Goal: Communication & Community: Answer question/provide support

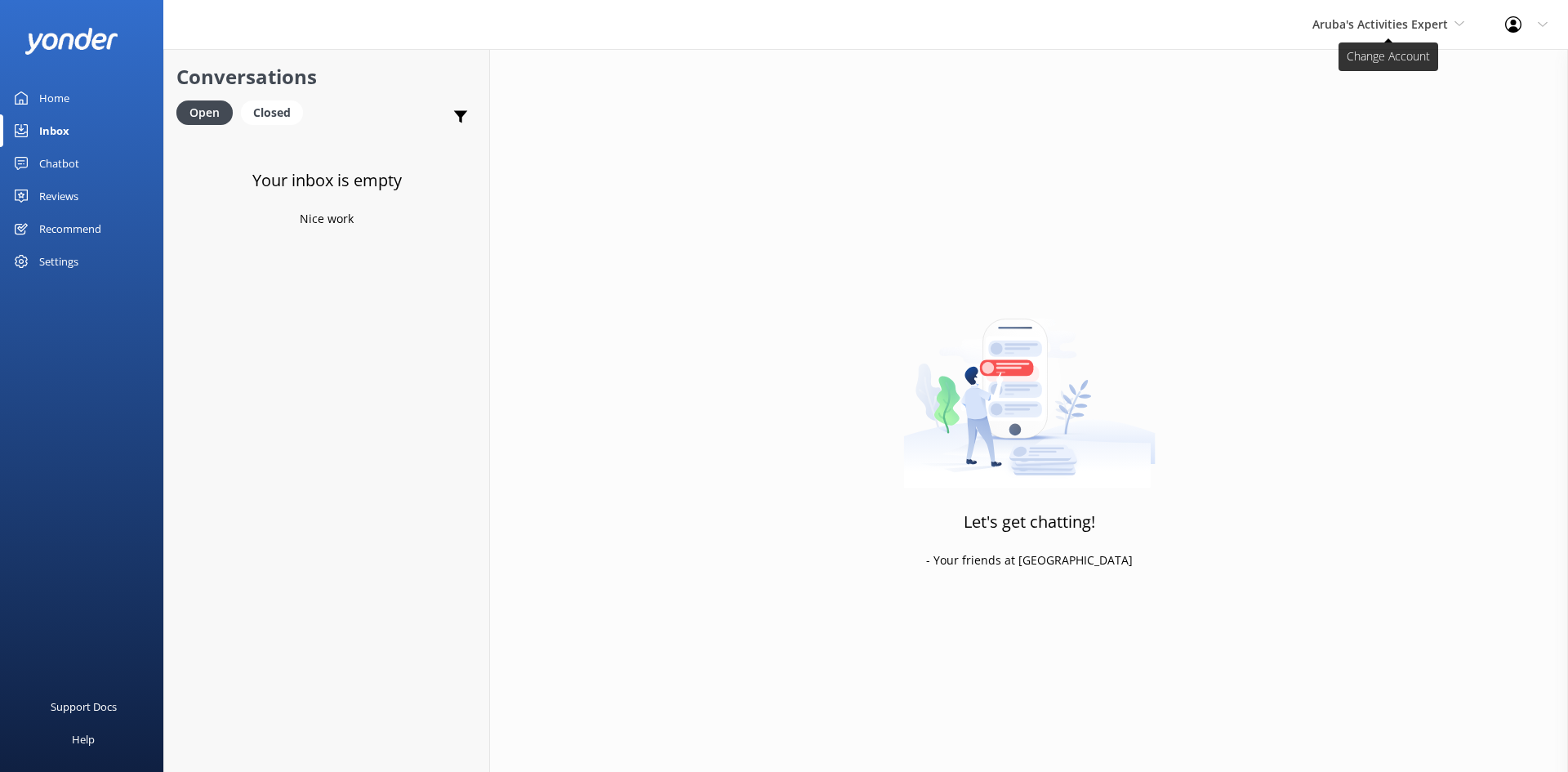
click at [1426, 17] on span "Aruba's Activities Expert" at bounding box center [1379, 24] width 135 height 16
click at [1371, 64] on link "De [GEOGRAPHIC_DATA]" at bounding box center [1373, 68] width 163 height 39
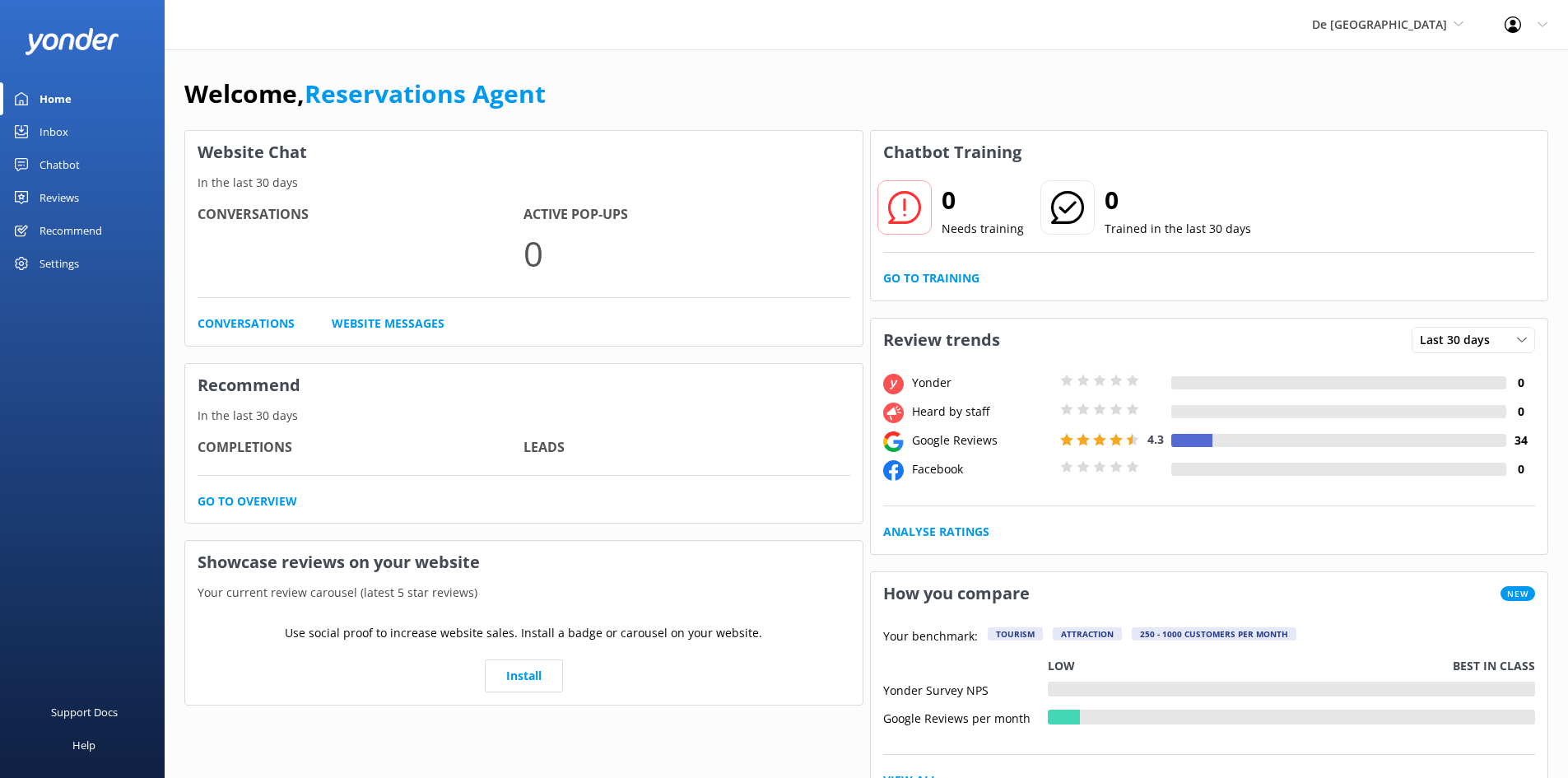
click at [61, 133] on div "Inbox" at bounding box center [54, 131] width 29 height 33
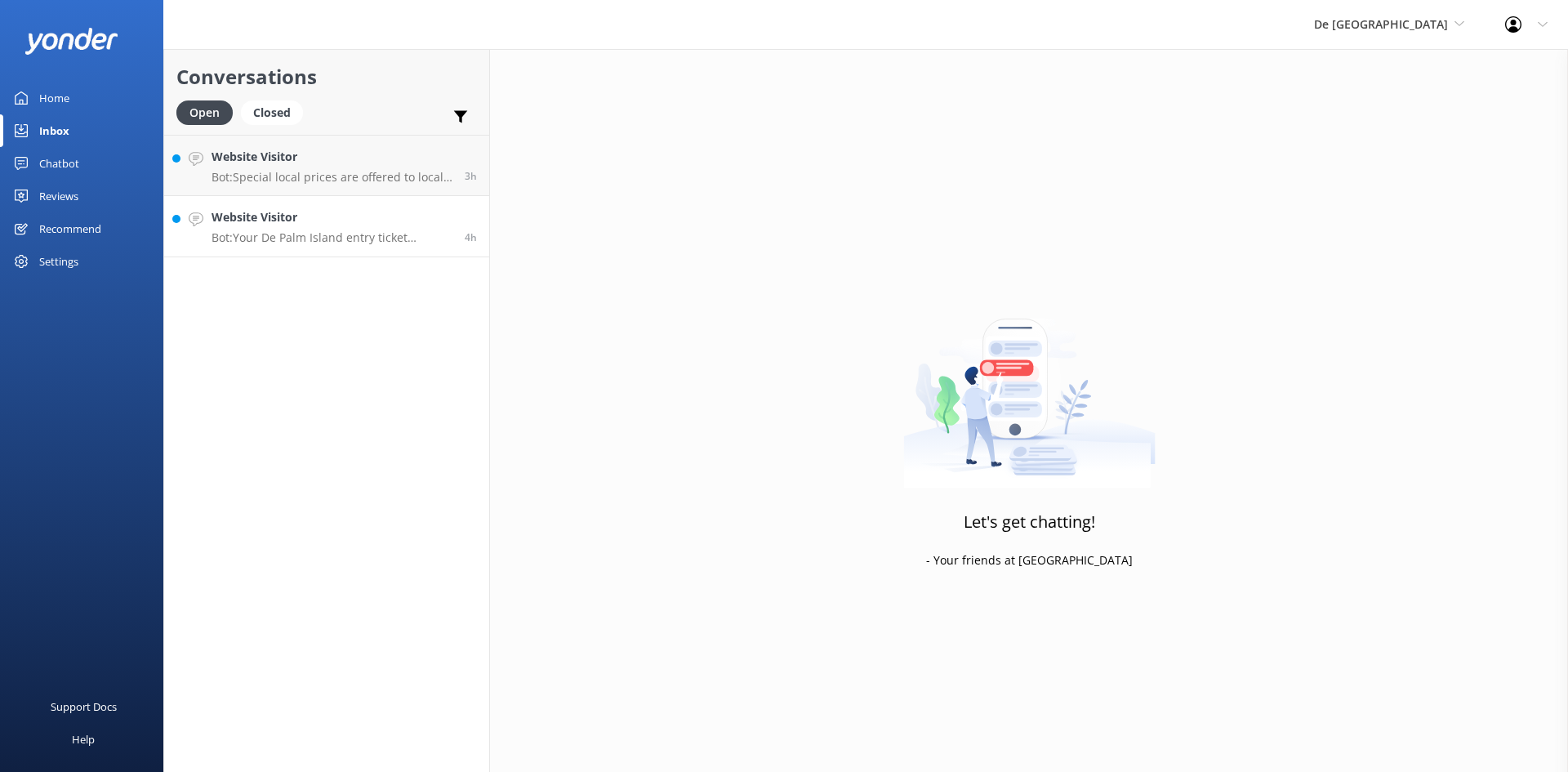
click at [324, 215] on h4 "Website Visitor" at bounding box center [332, 217] width 241 height 18
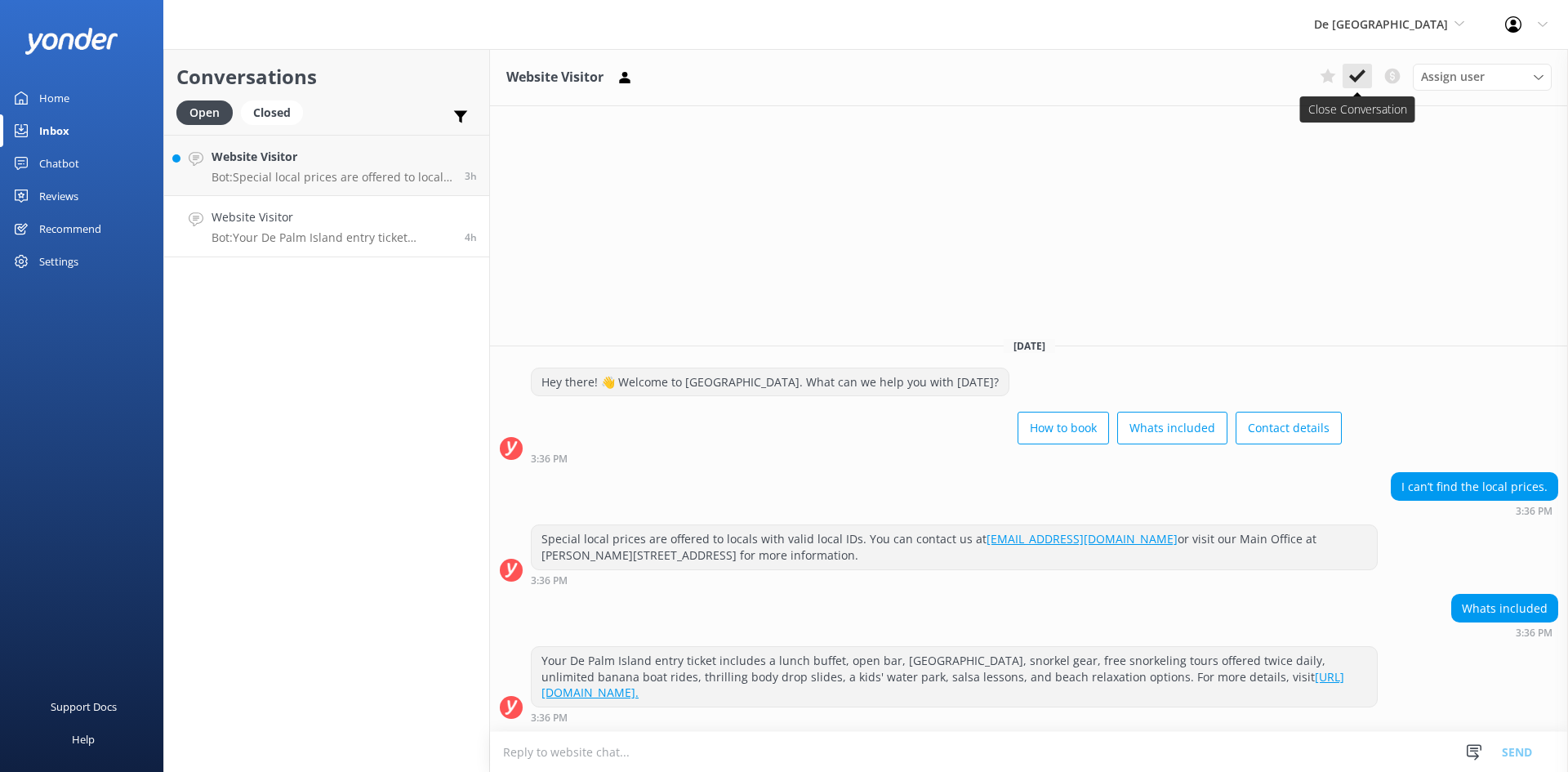
click at [1357, 73] on icon at bounding box center [1357, 76] width 16 height 16
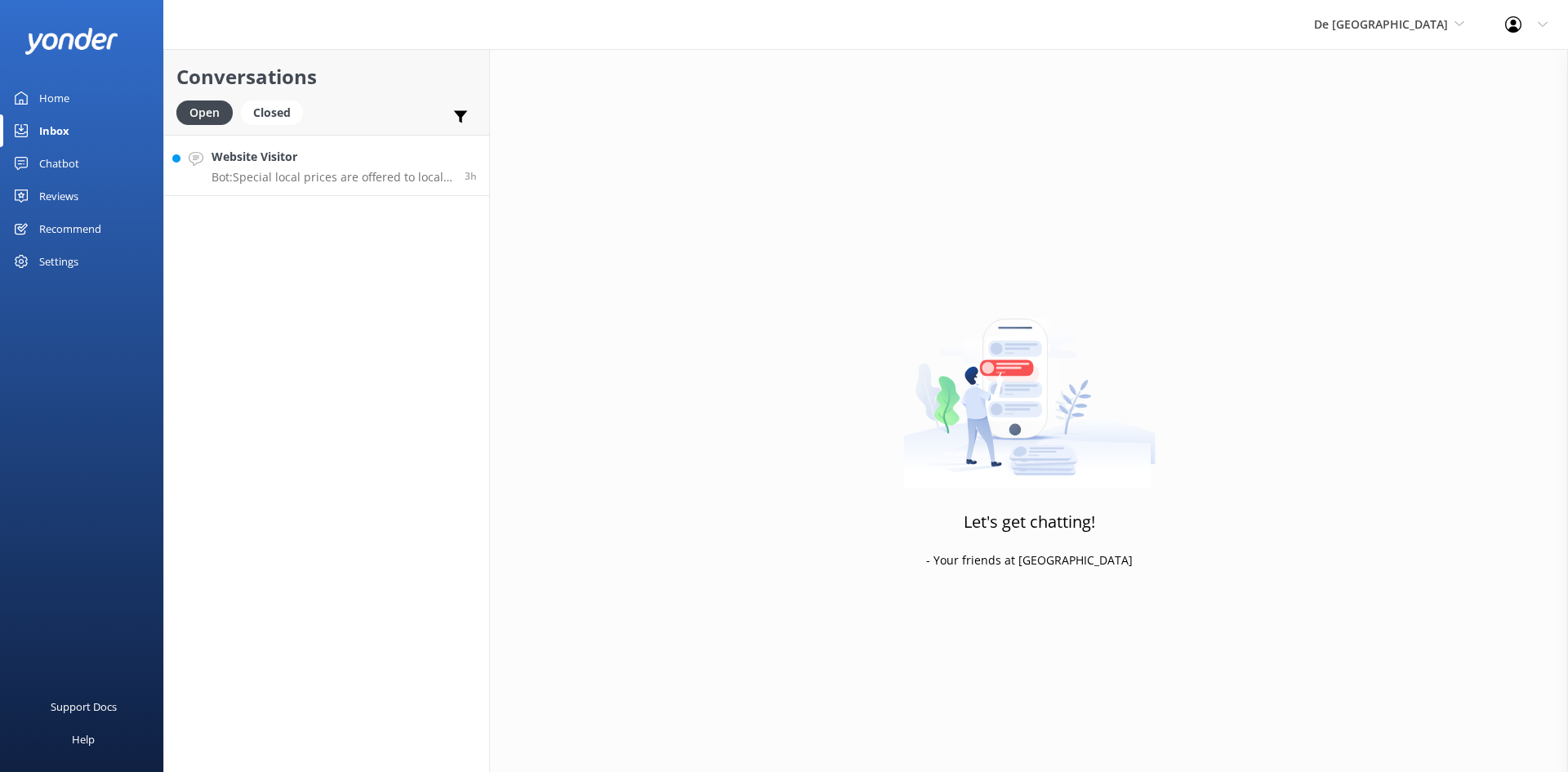
click at [267, 160] on h4 "Website Visitor" at bounding box center [332, 157] width 241 height 18
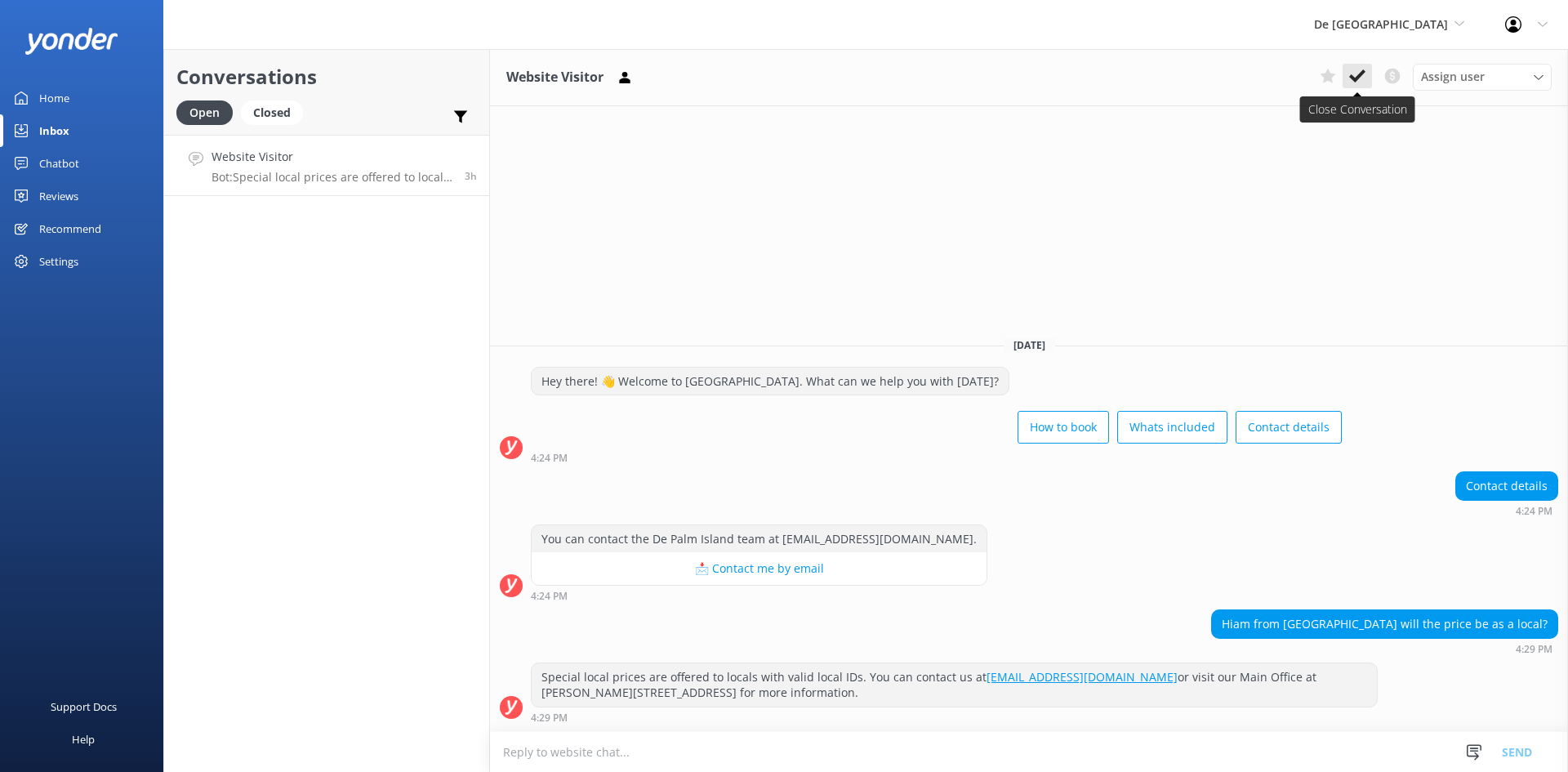
click at [1352, 75] on icon at bounding box center [1357, 76] width 16 height 16
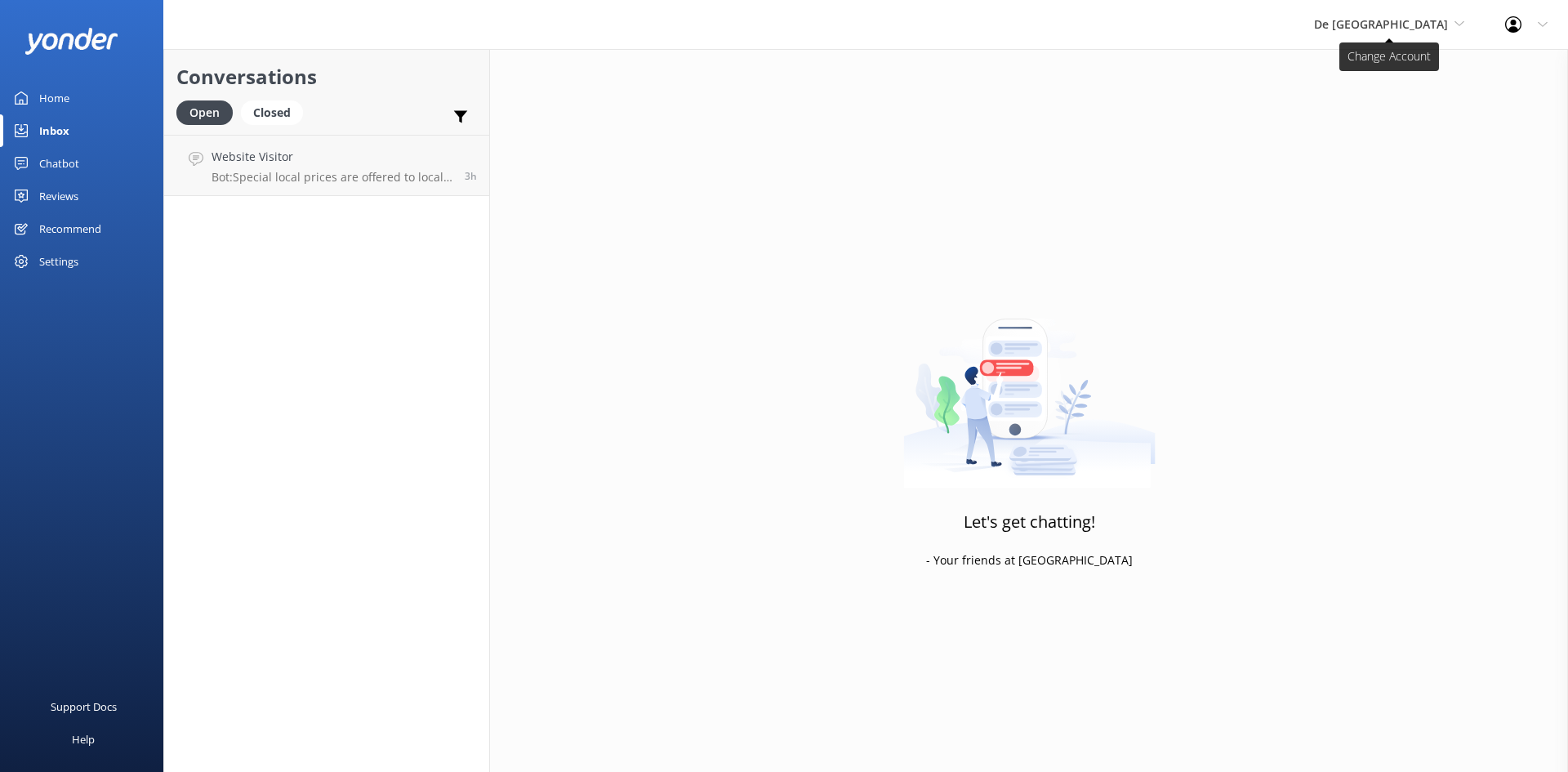
click at [1421, 22] on span "De [GEOGRAPHIC_DATA]" at bounding box center [1380, 24] width 134 height 16
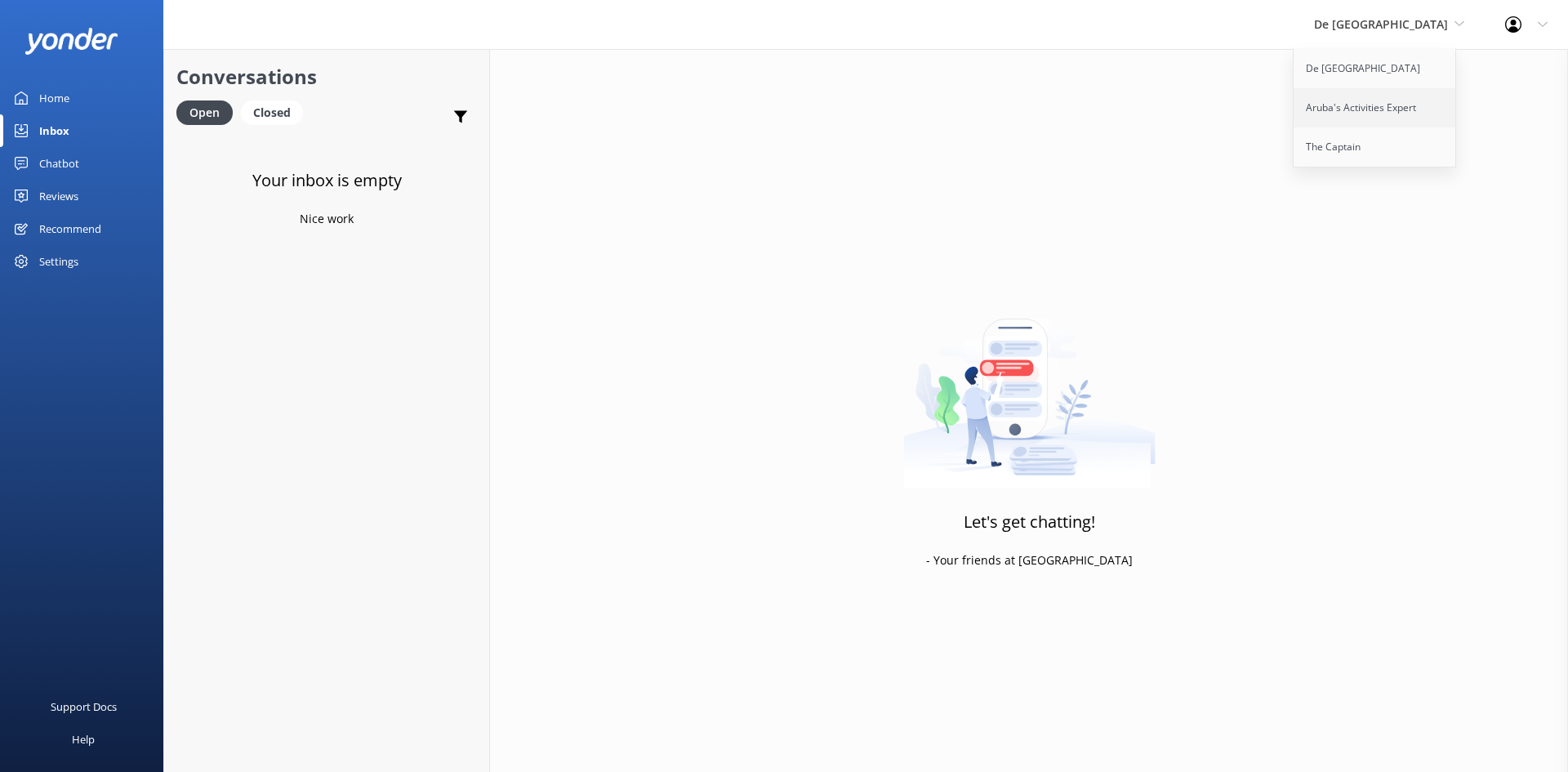
click at [1413, 106] on link "Aruba's Activities Expert" at bounding box center [1375, 108] width 163 height 39
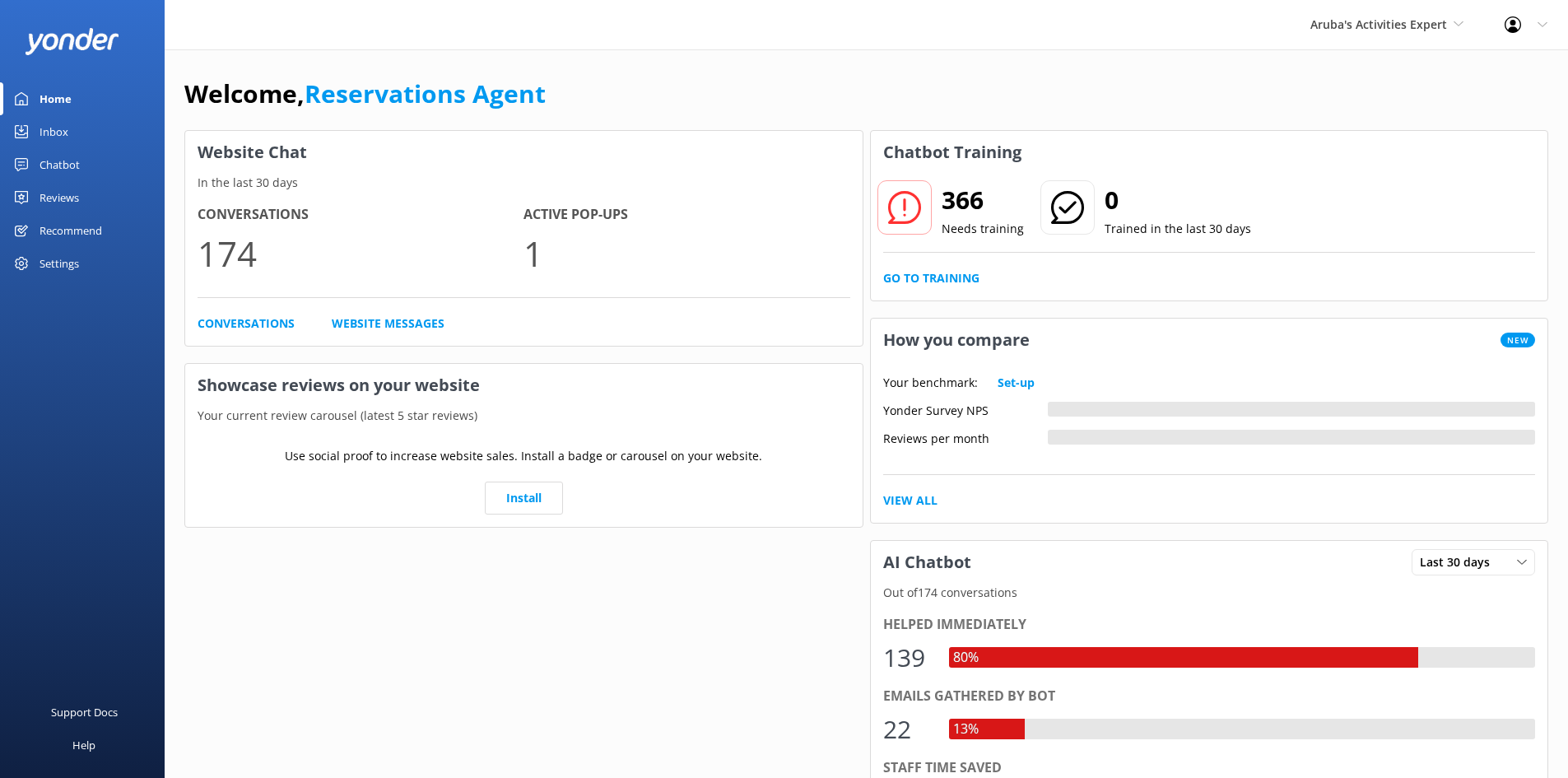
click at [40, 121] on div "Inbox" at bounding box center [54, 131] width 29 height 33
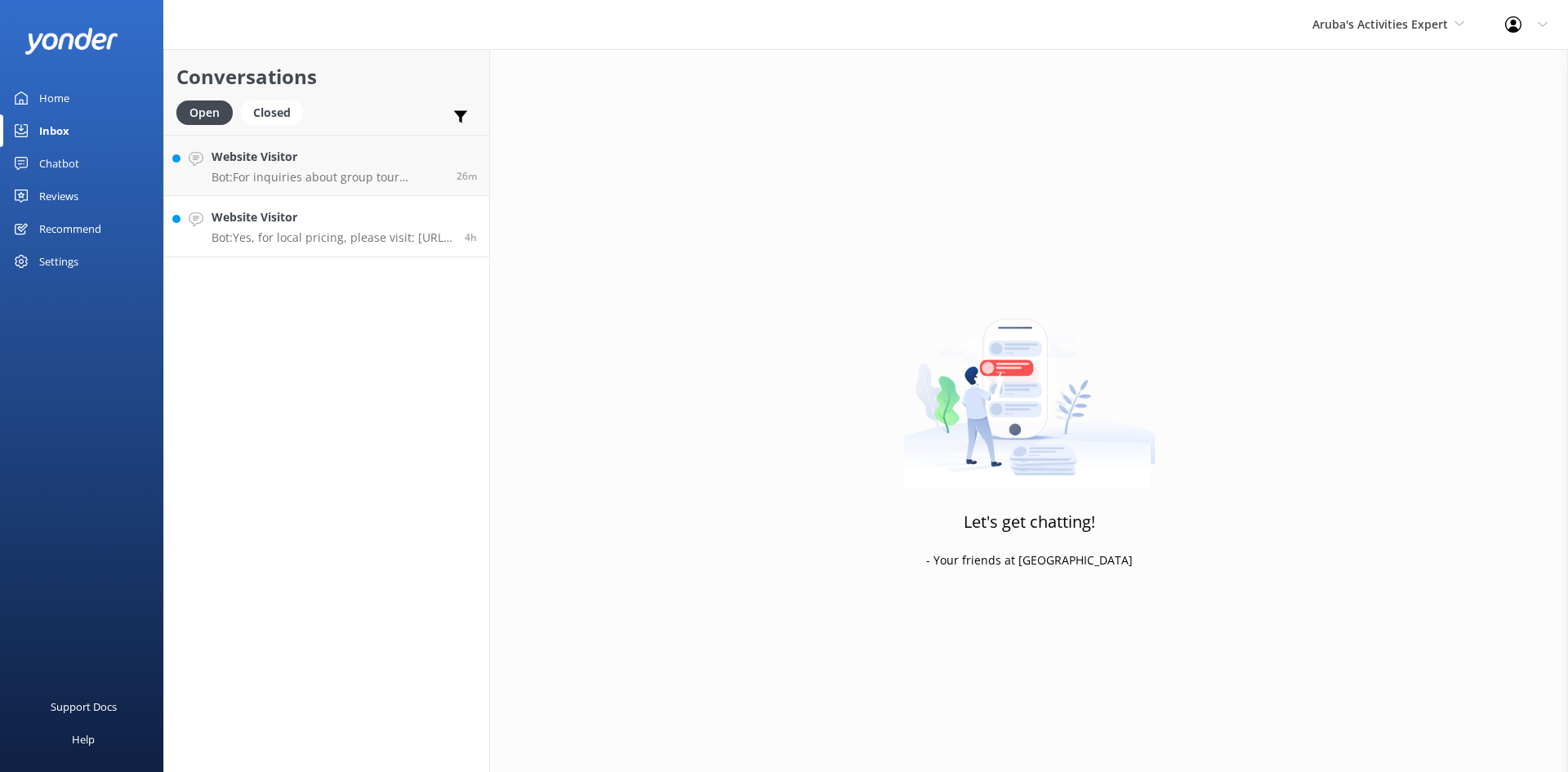
click at [264, 214] on h4 "Website Visitor" at bounding box center [332, 217] width 241 height 18
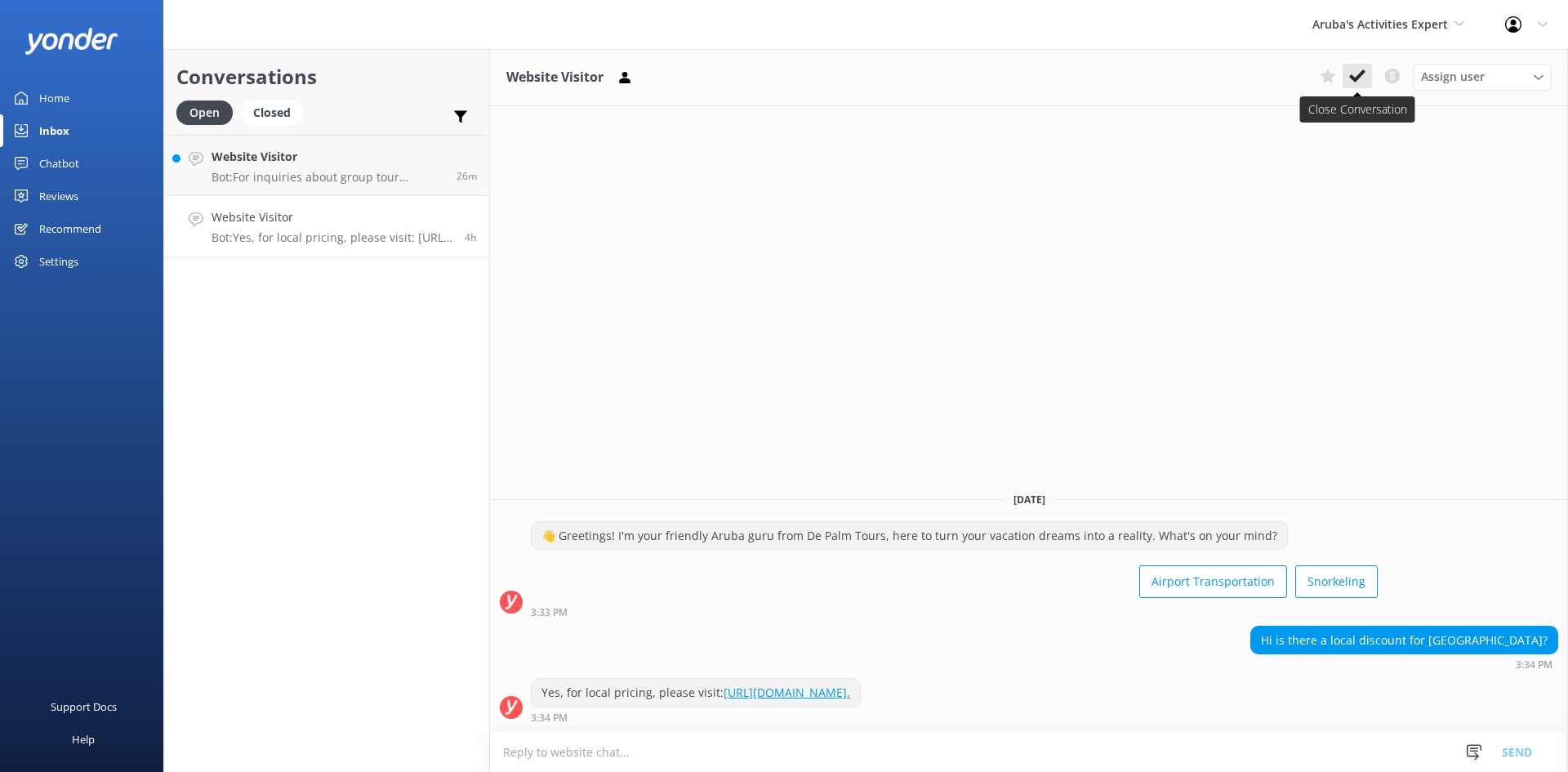
click at [1360, 77] on use at bounding box center [1357, 75] width 16 height 13
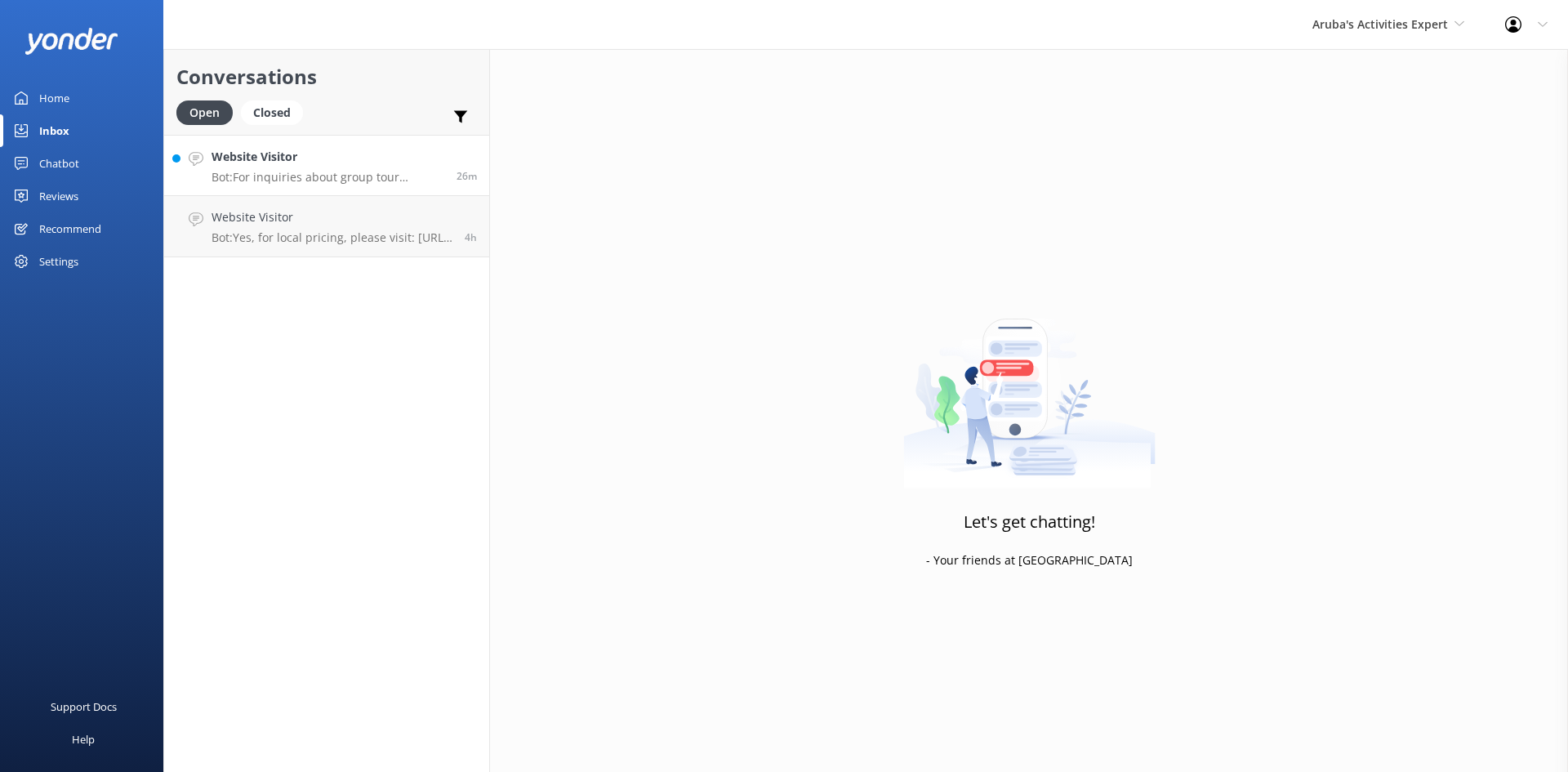
click at [312, 173] on p "Bot: For inquiries about group tour discounts, please feel free to reach out to…" at bounding box center [328, 177] width 233 height 15
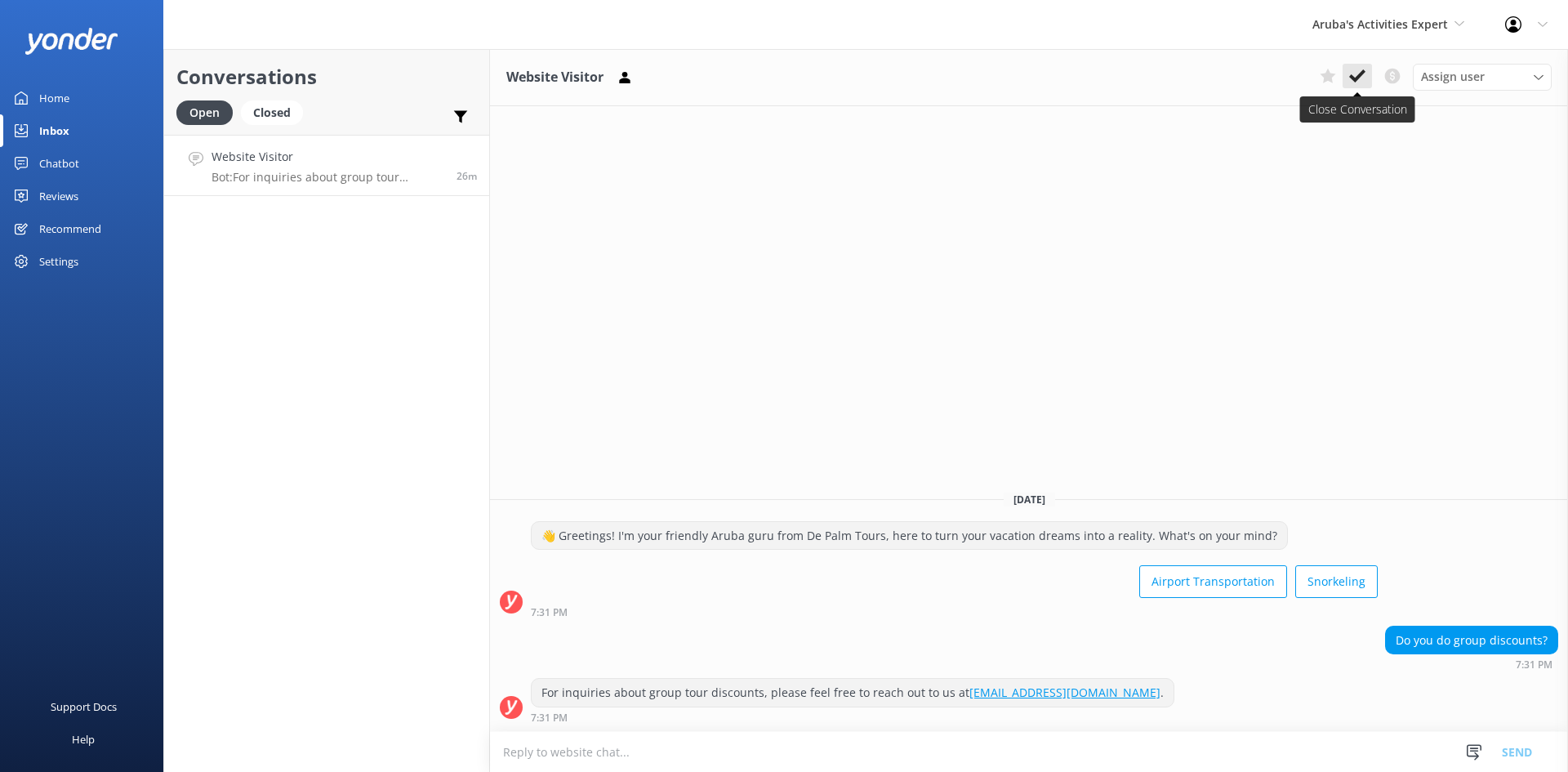
click at [1355, 68] on icon at bounding box center [1357, 76] width 16 height 16
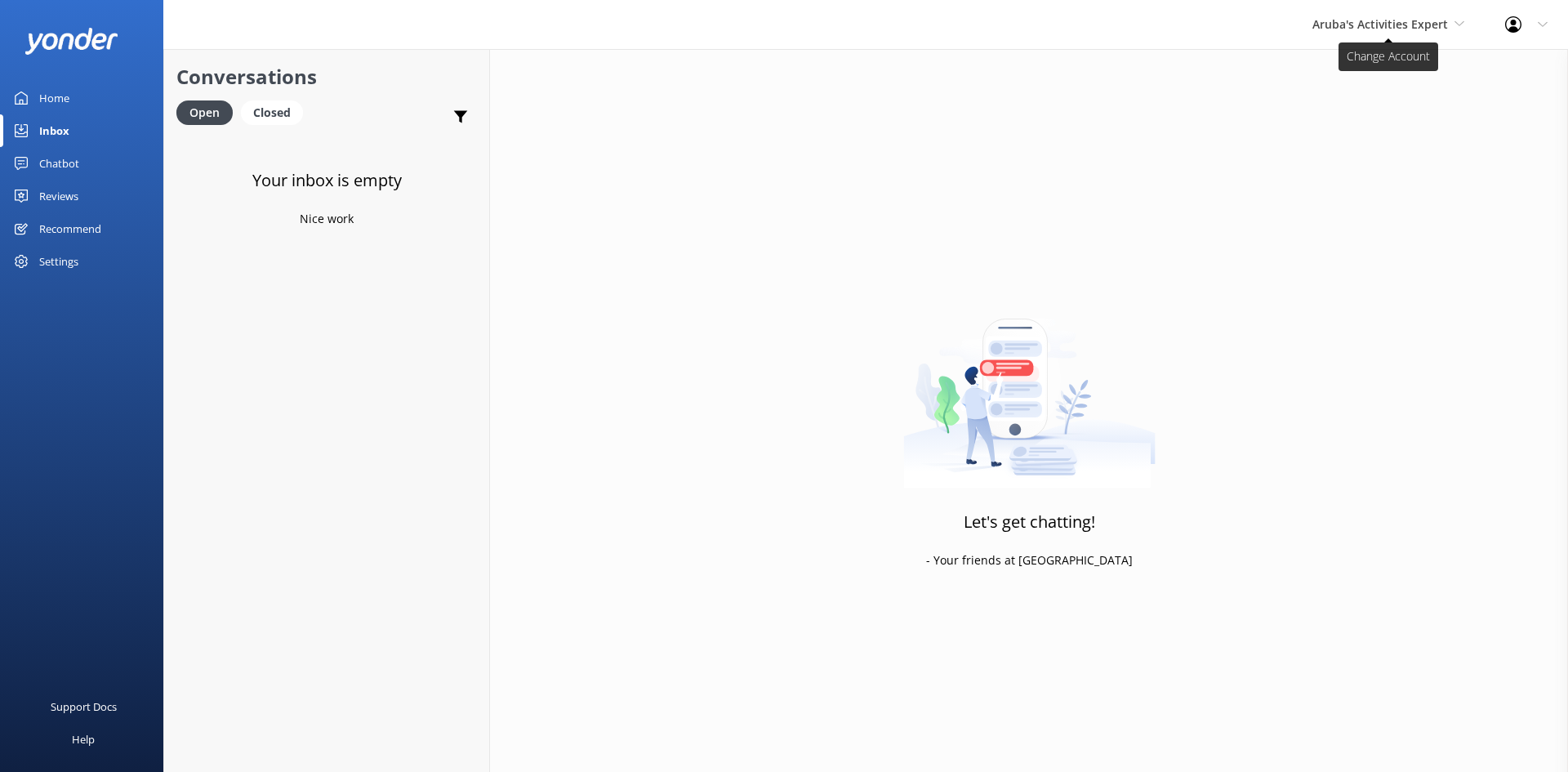
click at [1352, 27] on span "Aruba's Activities Expert" at bounding box center [1379, 24] width 135 height 16
click at [1317, 142] on link "The Captain" at bounding box center [1373, 147] width 163 height 39
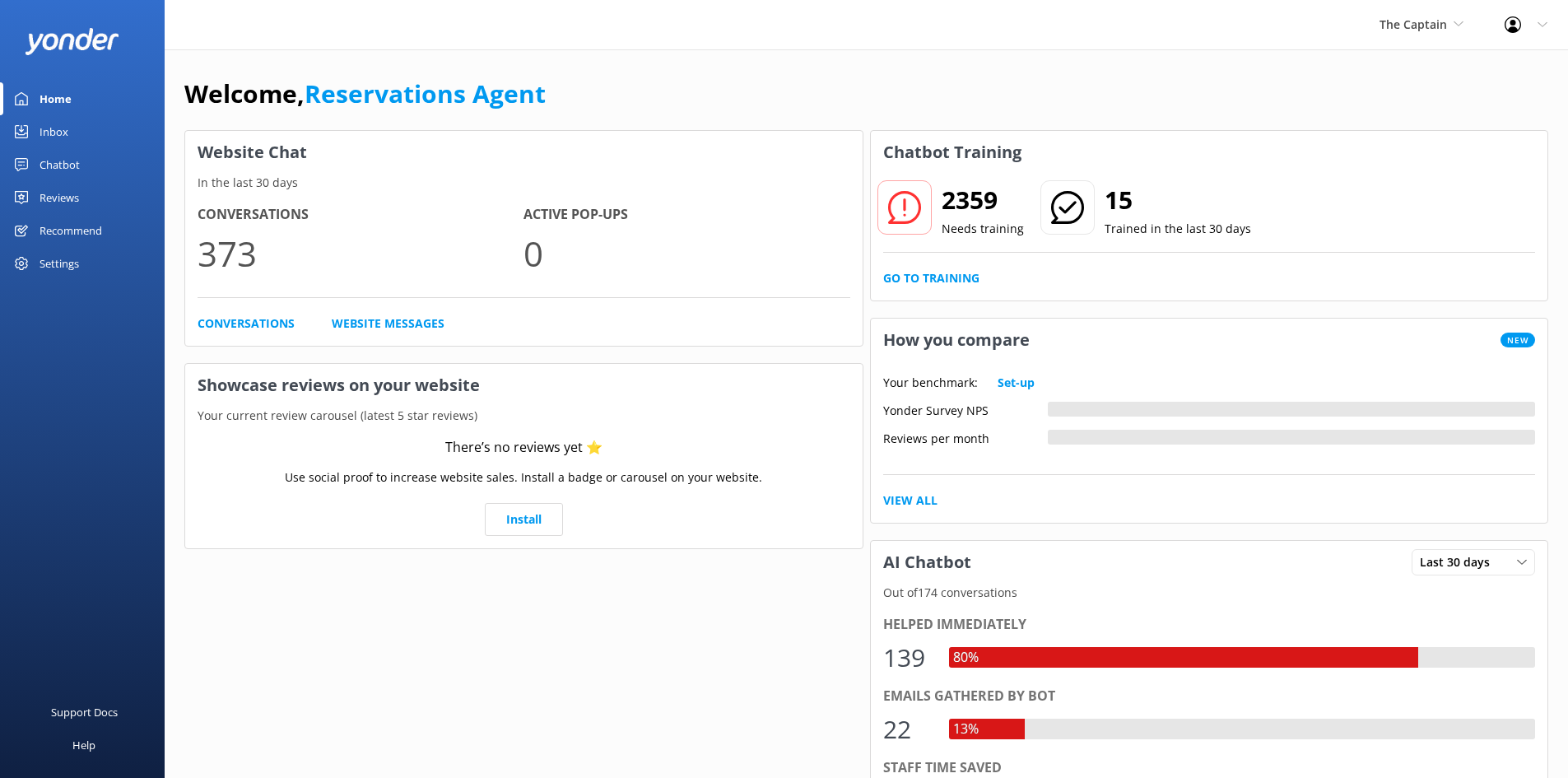
click at [76, 133] on link "Inbox" at bounding box center [82, 131] width 164 height 33
